Goal: Transaction & Acquisition: Obtain resource

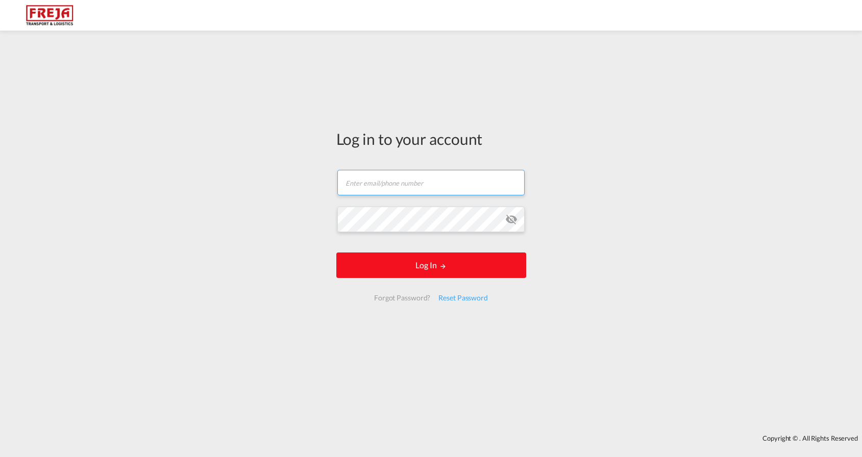
type input "[EMAIL_ADDRESS][DOMAIN_NAME]"
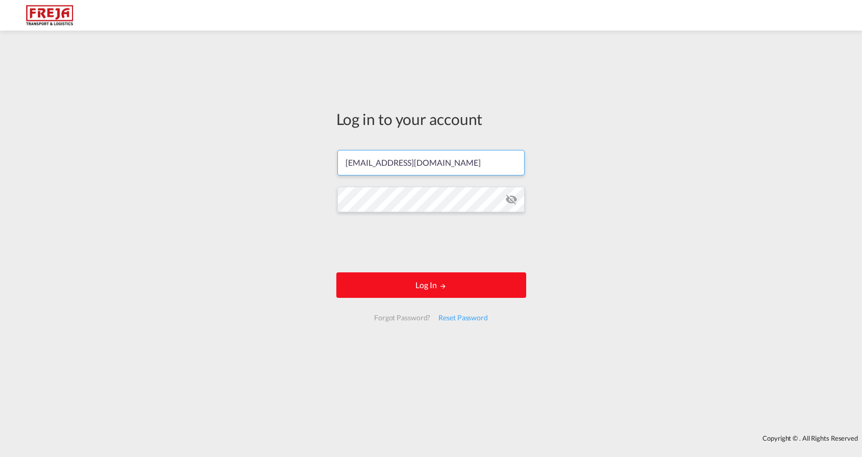
click at [439, 273] on button "Log In" at bounding box center [431, 286] width 190 height 26
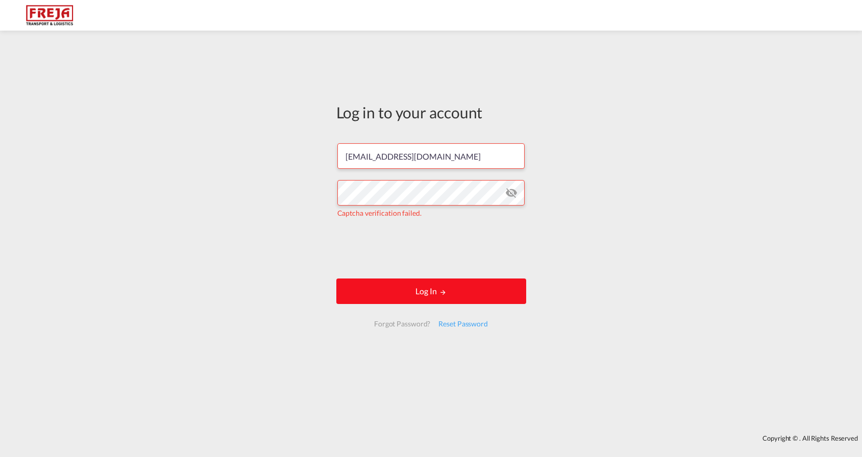
click at [438, 294] on button "Log In" at bounding box center [431, 292] width 190 height 26
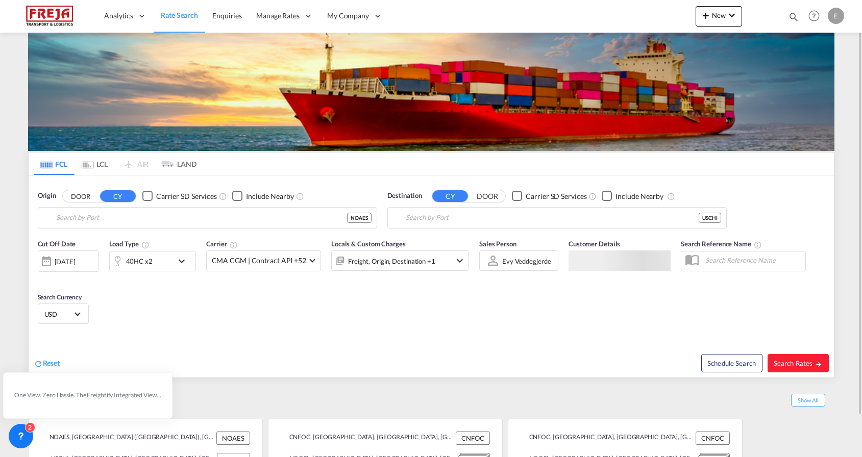
type input "Alesund ([GEOGRAPHIC_DATA]), NOAES"
type input "[GEOGRAPHIC_DATA], [GEOGRAPHIC_DATA], USCHI"
click at [100, 170] on md-tab-item "LCL" at bounding box center [95, 164] width 41 height 22
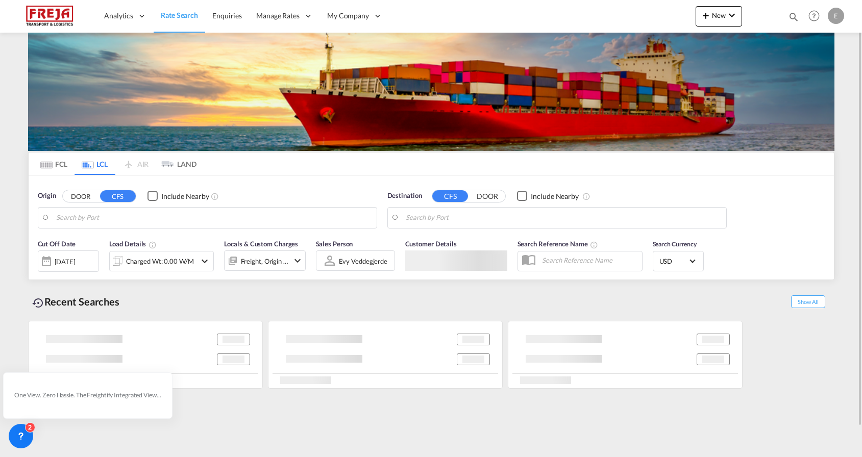
click at [97, 162] on md-tab-item "LCL" at bounding box center [95, 164] width 41 height 22
type input "[GEOGRAPHIC_DATA], NOOSL"
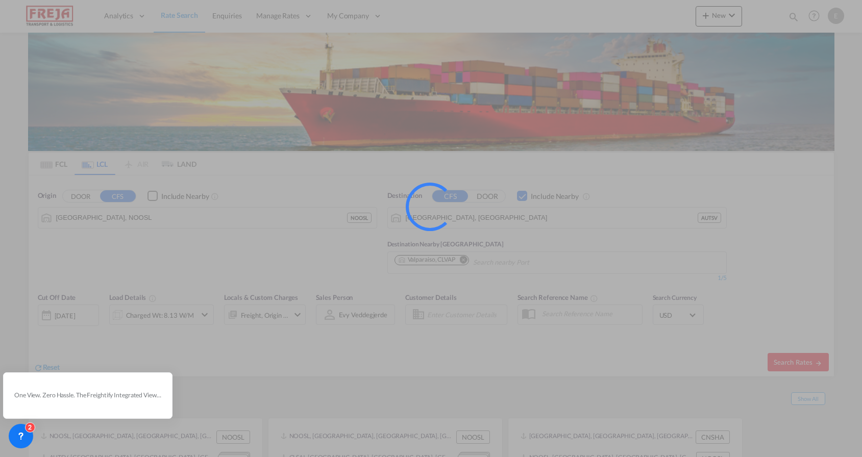
click at [91, 222] on div at bounding box center [431, 228] width 862 height 457
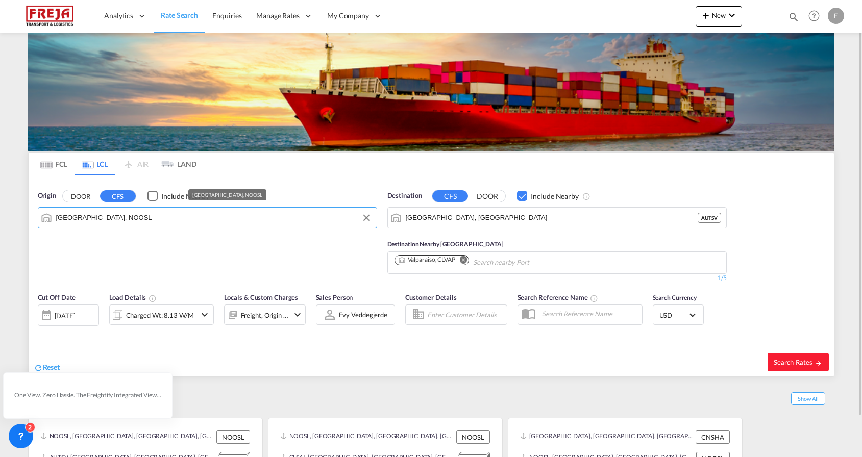
click at [120, 225] on input "[GEOGRAPHIC_DATA], NOOSL" at bounding box center [213, 217] width 315 height 15
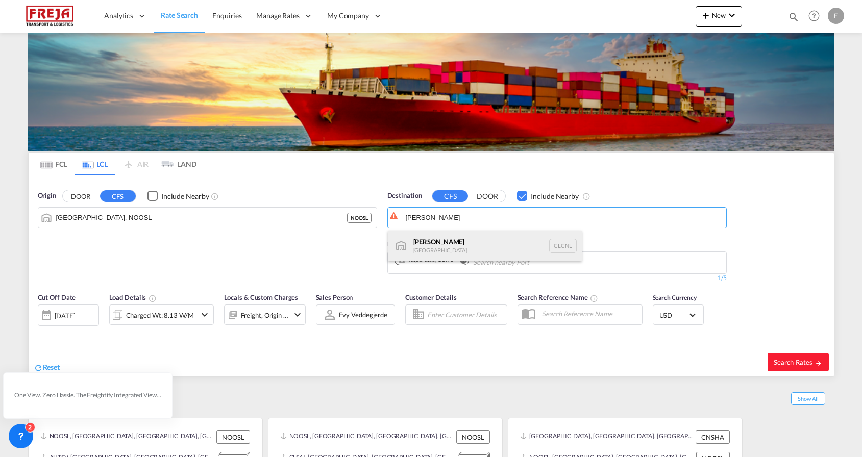
click at [432, 239] on div "[PERSON_NAME] Chile CLCNL" at bounding box center [485, 246] width 194 height 31
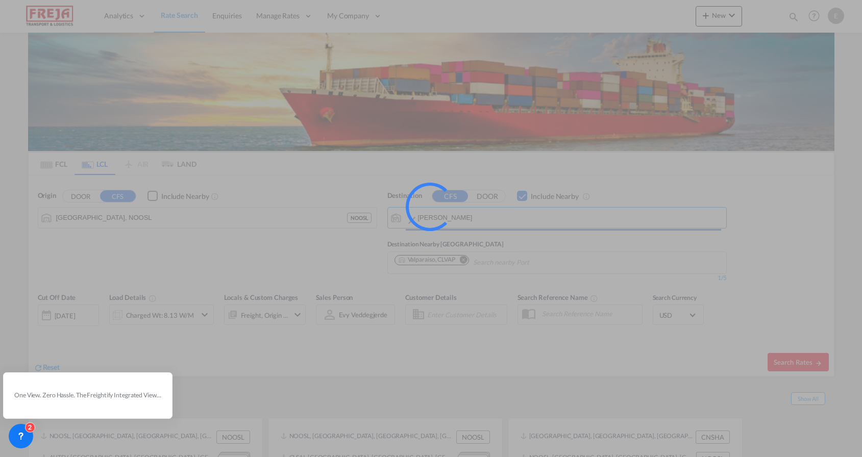
type input "[PERSON_NAME], CLCNL"
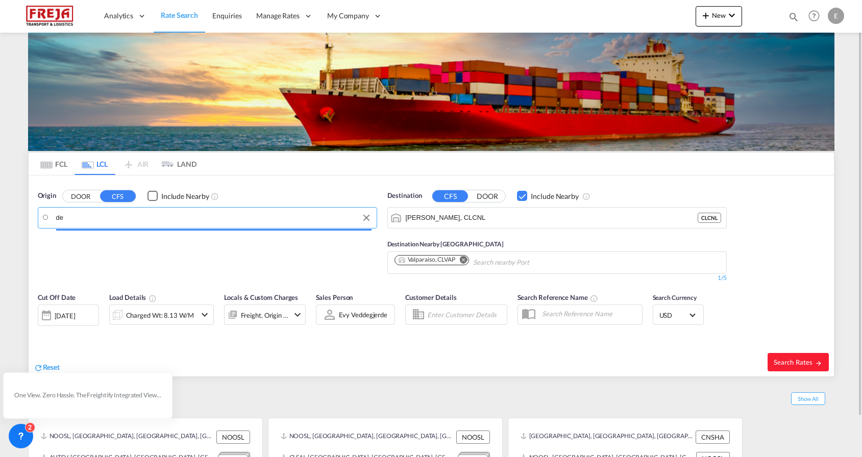
type input "d"
click at [201, 239] on div "Aarhu s Denmark DKAAR" at bounding box center [135, 246] width 194 height 31
type input "[GEOGRAPHIC_DATA], [GEOGRAPHIC_DATA]"
click at [178, 310] on div "Charged Wt: 8.13 W/M" at bounding box center [160, 315] width 68 height 14
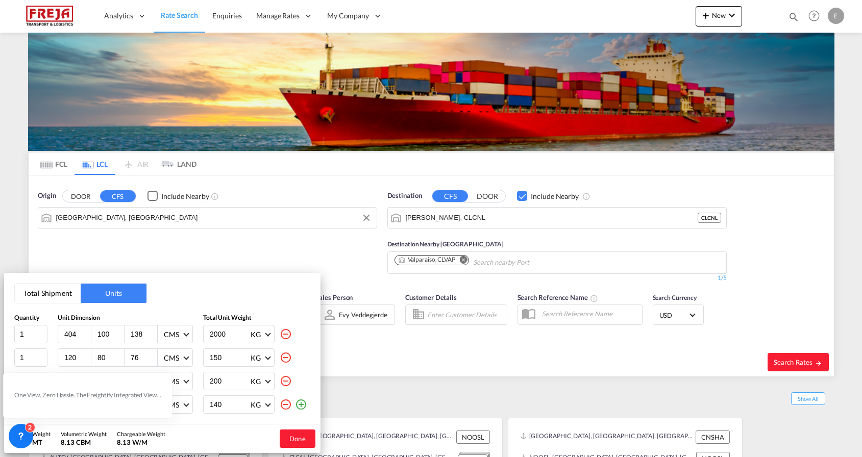
click at [284, 404] on md-icon "icon-minus-circle-outline" at bounding box center [286, 405] width 12 height 12
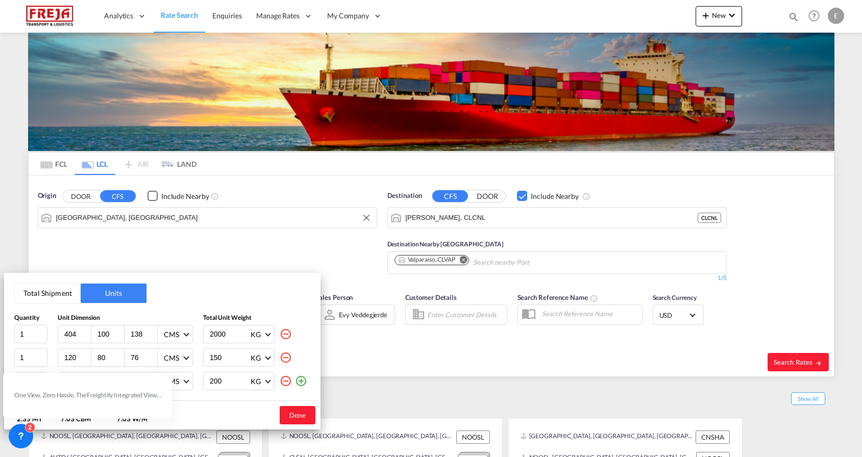
click at [284, 383] on md-icon "icon-minus-circle-outline" at bounding box center [286, 381] width 12 height 12
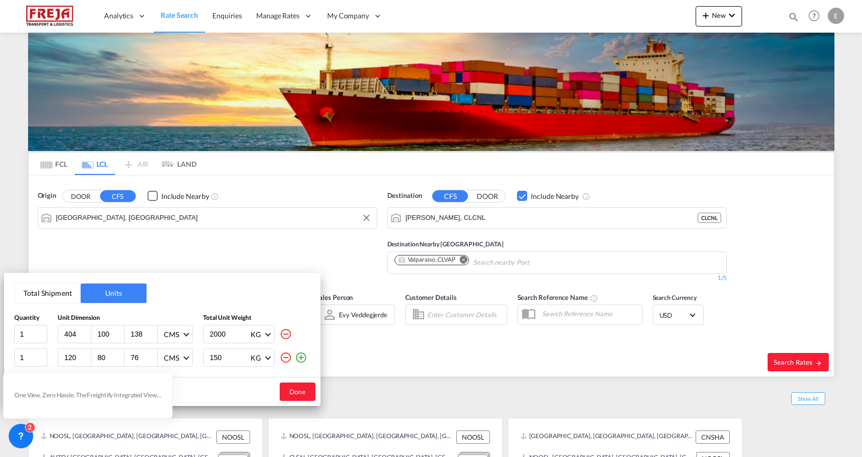
click at [281, 360] on md-icon "icon-minus-circle-outline" at bounding box center [286, 358] width 12 height 12
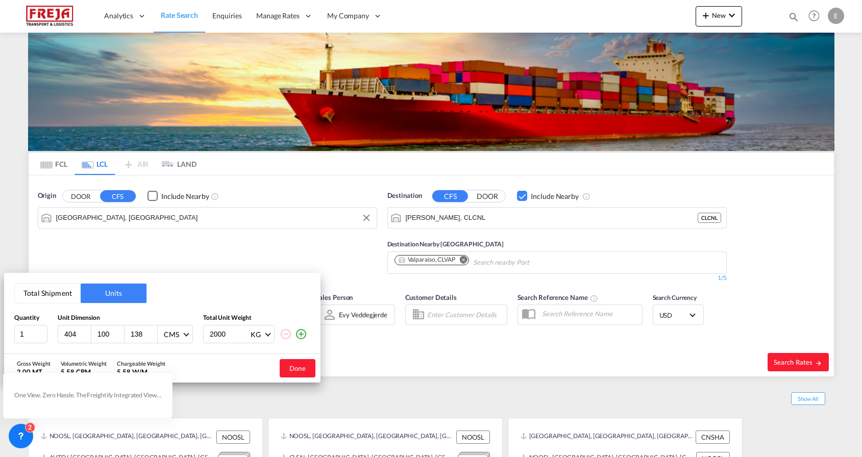
drag, startPoint x: 90, startPoint y: 332, endPoint x: 3, endPoint y: 332, distance: 87.3
click at [3, 332] on div "Total Shipment Units Quantity Unit Dimension Total Unit Weight 1 404 100 138 CM…" at bounding box center [431, 228] width 862 height 457
type input "150"
type input "80"
type input "110"
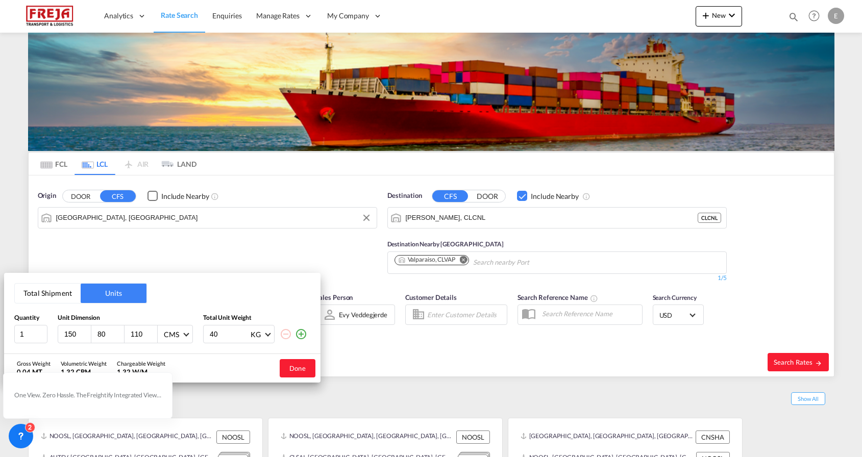
type input "4"
type input "540"
click at [305, 369] on button "Done" at bounding box center [298, 368] width 36 height 18
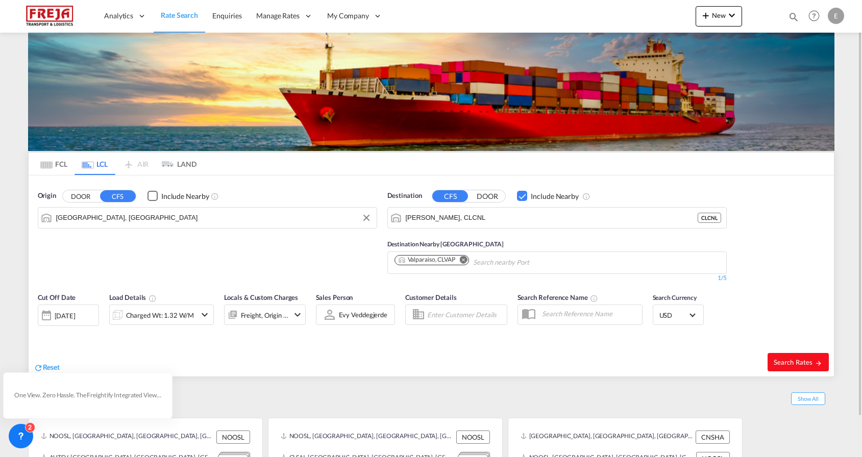
click at [801, 362] on span "Search Rates" at bounding box center [798, 362] width 49 height 8
type input "DKAAR to CLCNL / [DATE]"
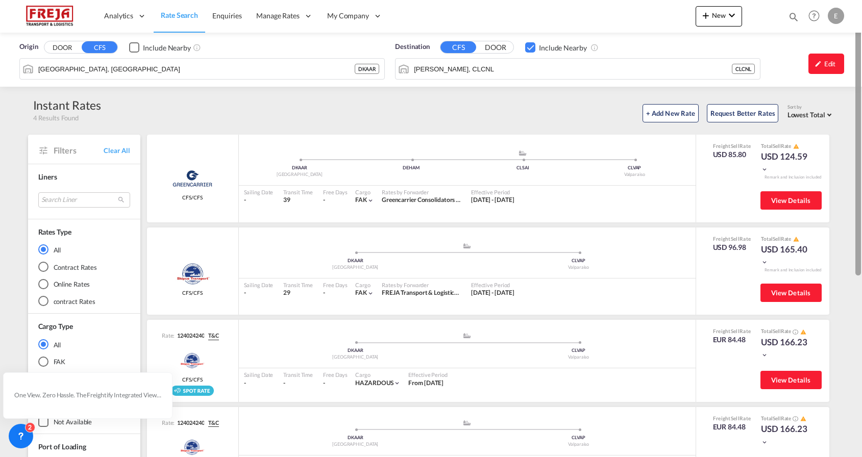
drag, startPoint x: 855, startPoint y: 104, endPoint x: 862, endPoint y: 36, distance: 67.7
click at [861, 36] on html "Analytics Reports Dashboard Rate Search Enquiries Manage Rates Contract Rates" at bounding box center [431, 228] width 862 height 457
click at [486, 75] on input "[PERSON_NAME], CLCNL" at bounding box center [584, 68] width 341 height 15
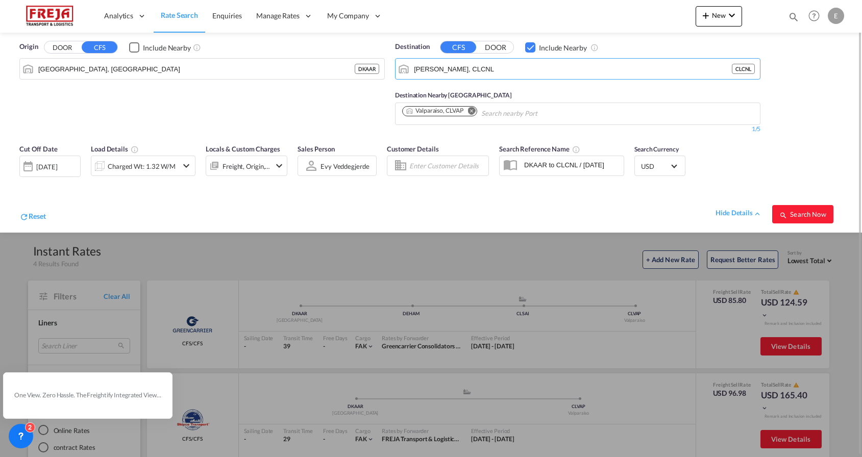
click at [520, 122] on md-chips "Valparaiso, CLVAP" at bounding box center [578, 113] width 364 height 21
click at [515, 115] on body "Analytics Reports Dashboard Rate Search Enquiries Manage Rates Contract Rates" at bounding box center [431, 228] width 862 height 457
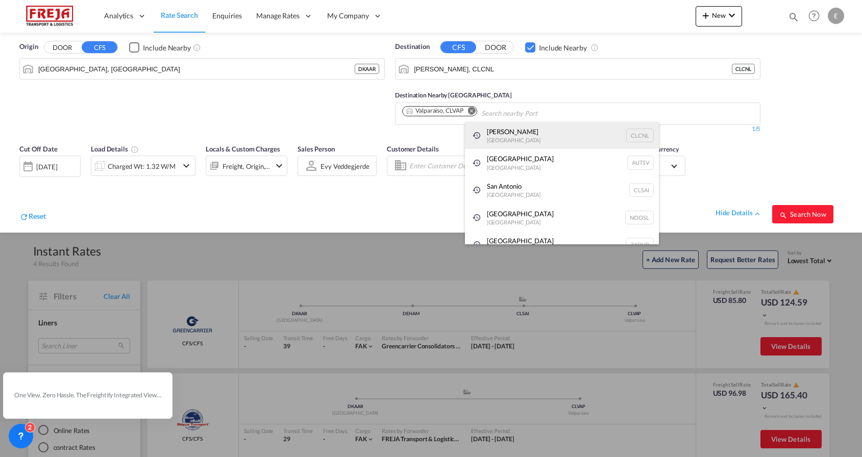
click at [509, 132] on div "[PERSON_NAME] Chile CLCNL" at bounding box center [562, 136] width 194 height 28
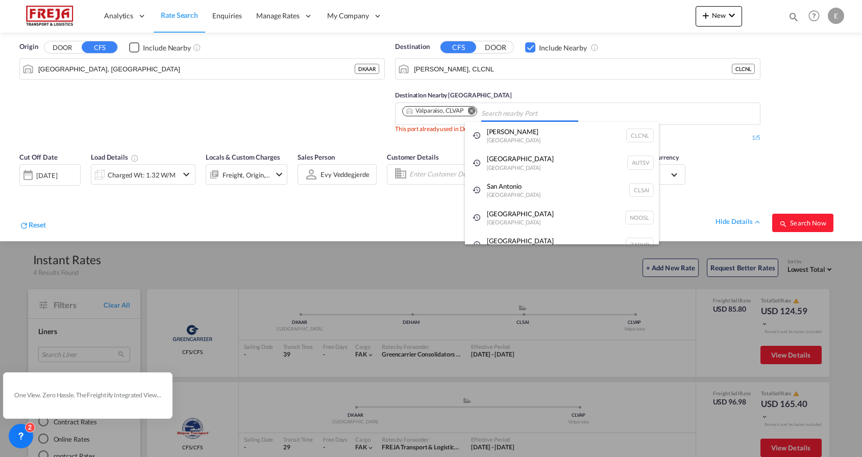
click at [535, 114] on body "Analytics Reports Dashboard Rate Search Enquiries Manage Rates Contract Rates" at bounding box center [431, 228] width 862 height 457
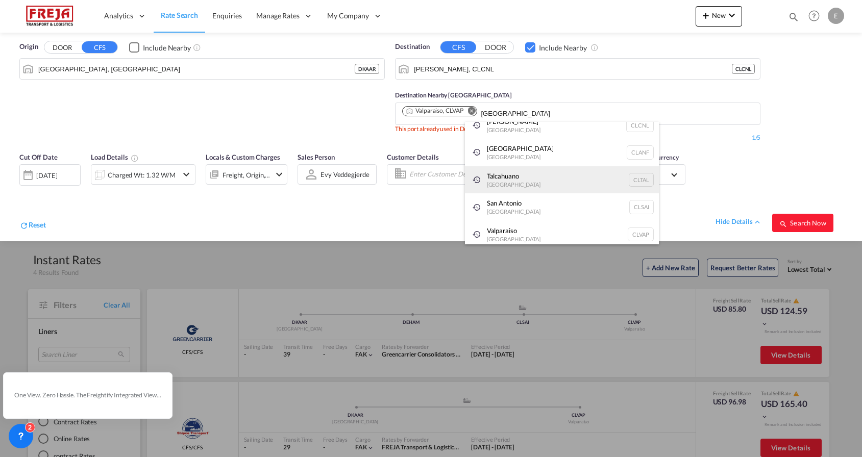
type input "[GEOGRAPHIC_DATA]"
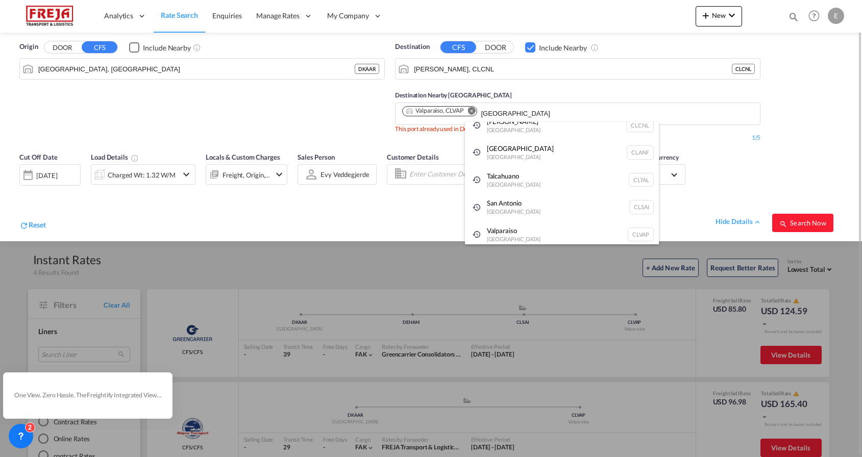
click at [514, 181] on div "Talcahuano Chile CLTAL" at bounding box center [562, 180] width 194 height 28
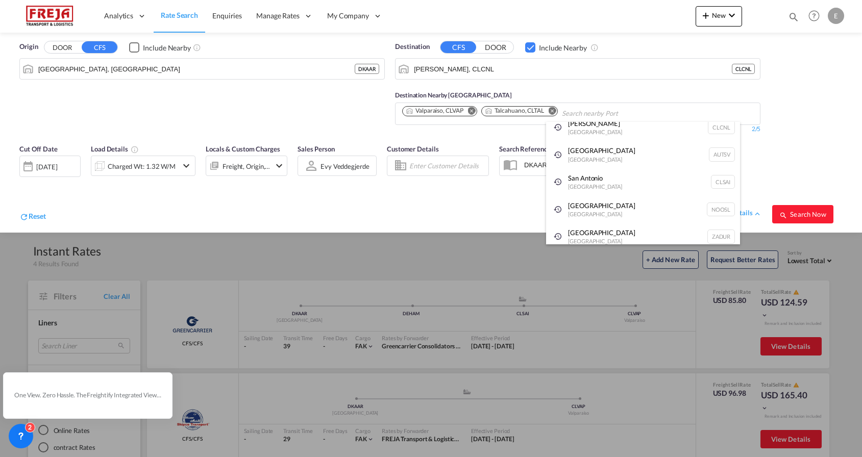
scroll to position [15, 0]
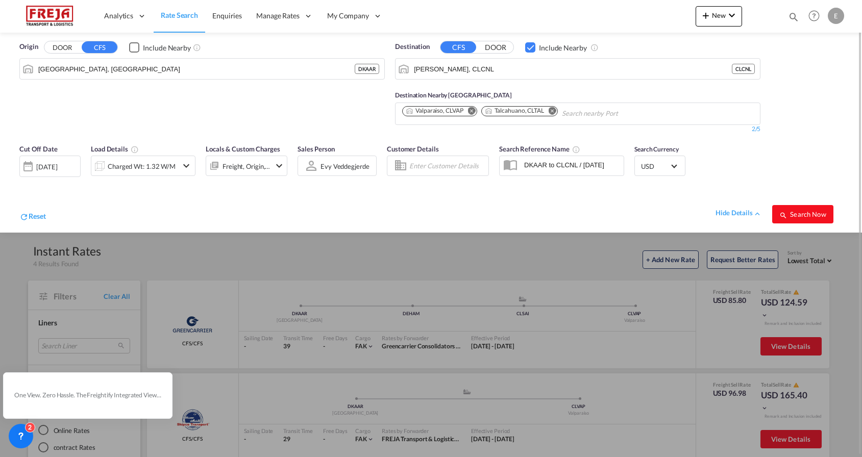
click at [816, 212] on span "Search Now" at bounding box center [802, 214] width 46 height 8
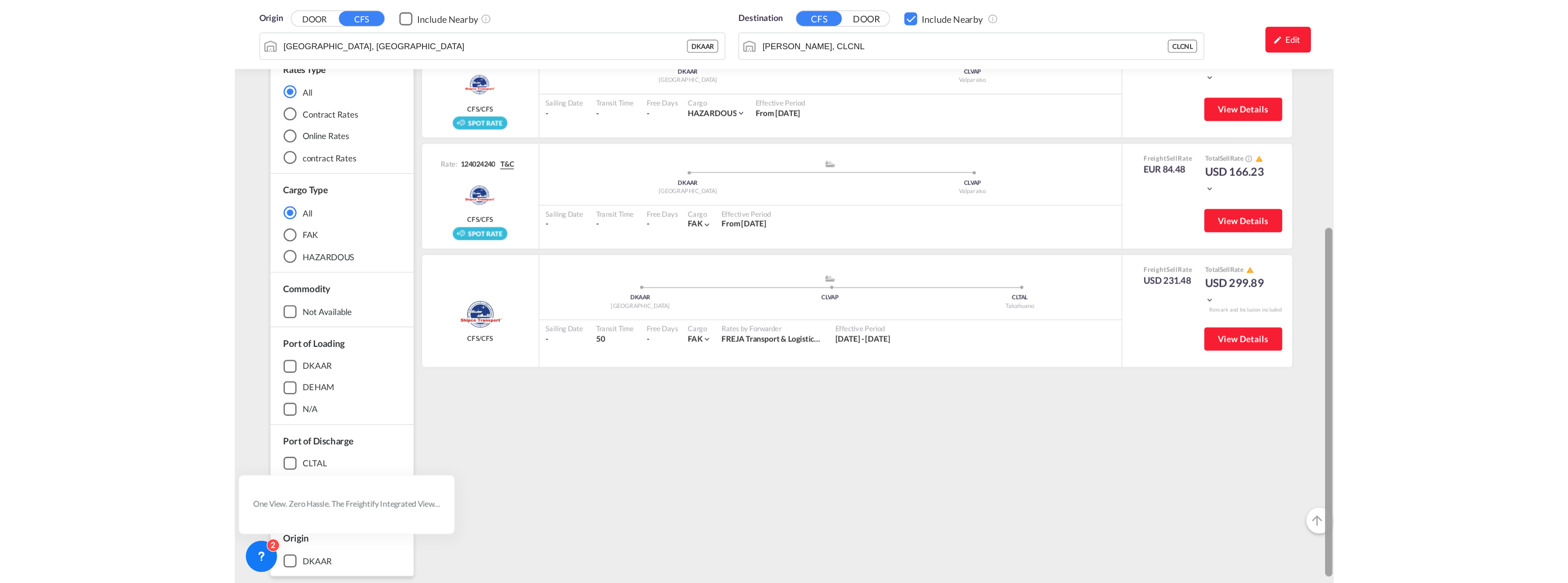
scroll to position [267, 0]
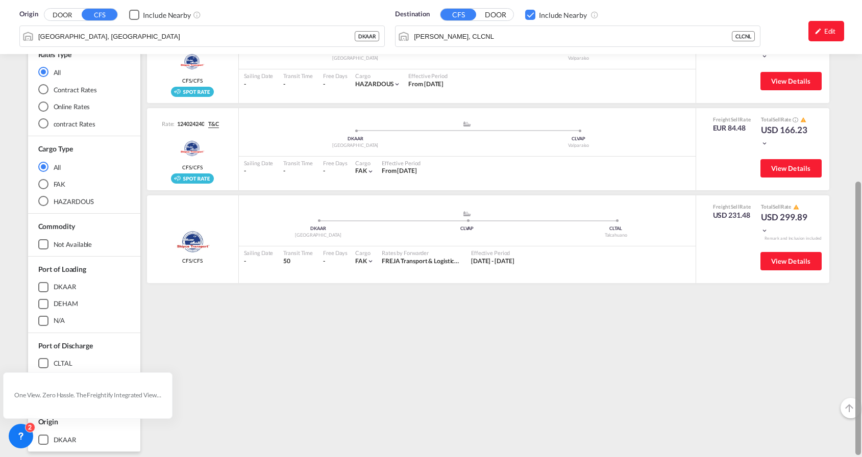
drag, startPoint x: 859, startPoint y: 180, endPoint x: 862, endPoint y: 366, distance: 186.3
click at [861, 366] on html "Analytics Reports Dashboard Rate Search Enquiries Manage Rates Contract Rates" at bounding box center [431, 228] width 862 height 457
click at [800, 262] on span "View Details" at bounding box center [791, 261] width 40 height 8
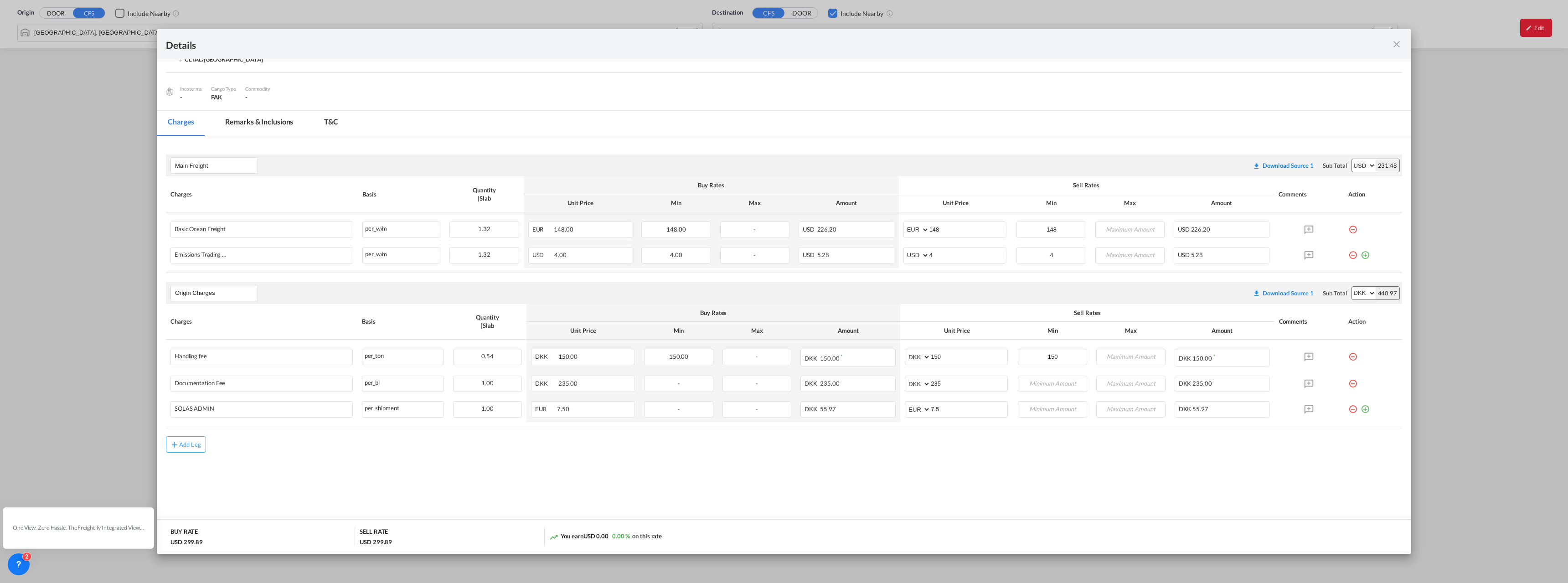
scroll to position [0, 0]
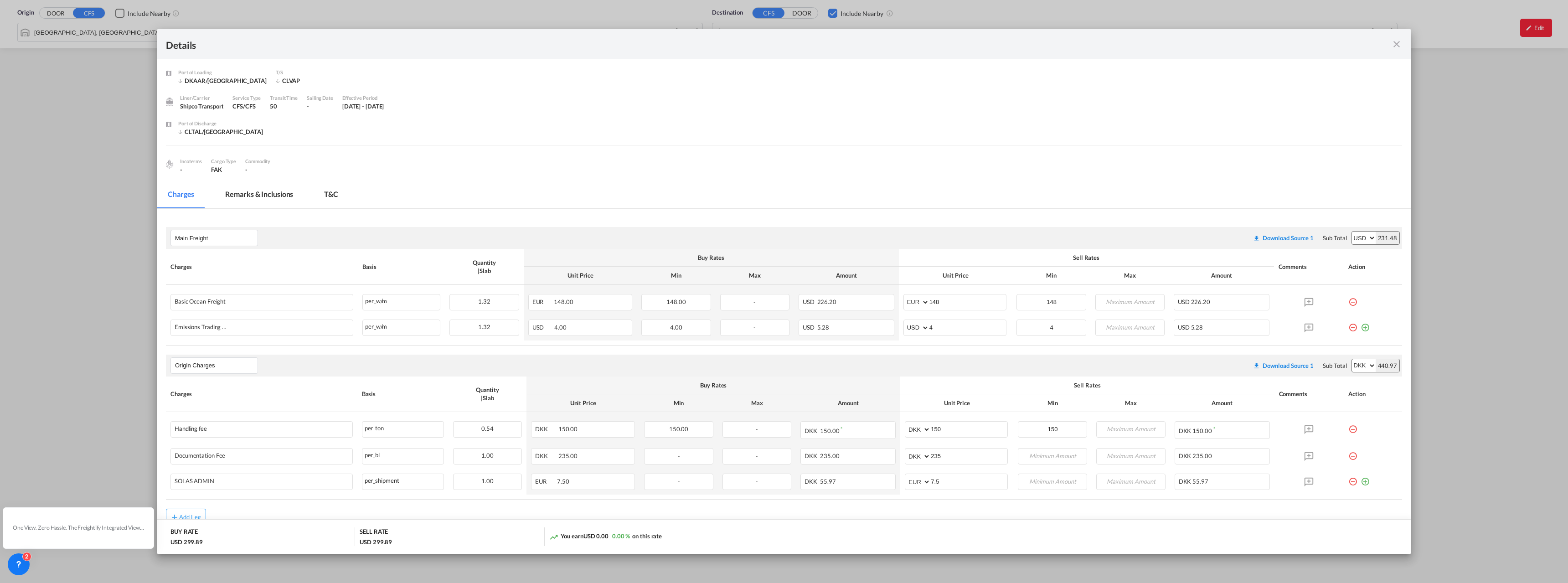
click at [769, 46] on md-icon "icon-close fg-AAA8AD m-0 cursor" at bounding box center [1397, 44] width 11 height 11
